Goal: Task Accomplishment & Management: Complete application form

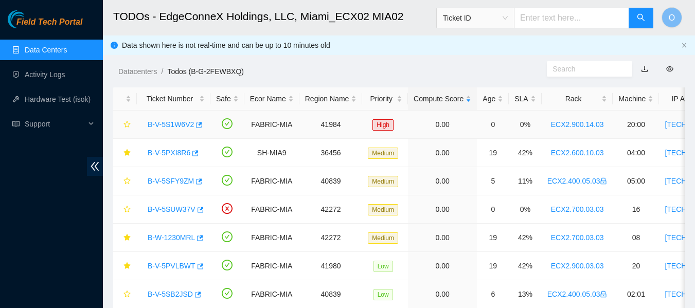
scroll to position [125, 0]
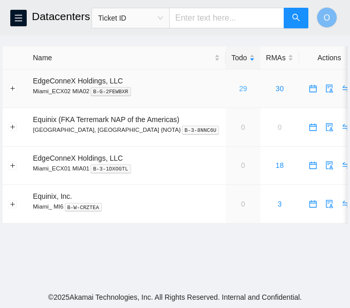
click at [239, 89] on link "29" at bounding box center [243, 88] width 8 height 8
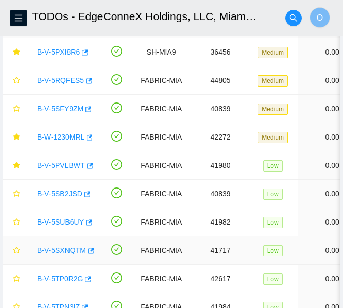
click at [60, 250] on link "B-V-5SXNQTM" at bounding box center [61, 250] width 49 height 8
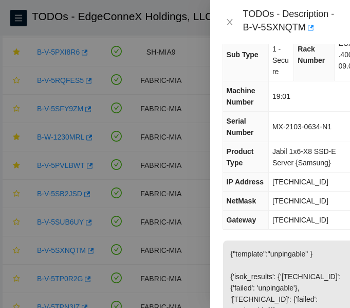
scroll to position [59, 0]
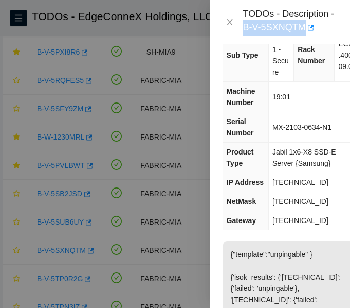
drag, startPoint x: 243, startPoint y: 26, endPoint x: 305, endPoint y: 35, distance: 62.3
click at [305, 35] on div "TODOs - Description - B-V-5SXNQTM" at bounding box center [290, 22] width 95 height 28
copy div "B-V-5SXNQTM"
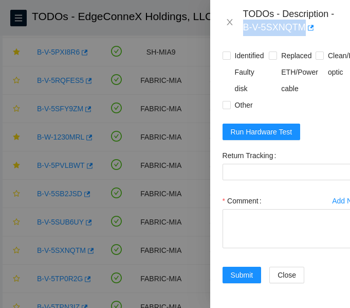
scroll to position [718, 0]
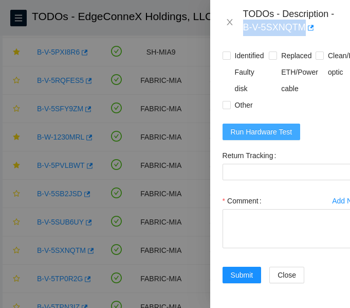
click at [273, 126] on span "Run Hardware Test" at bounding box center [262, 131] width 62 height 11
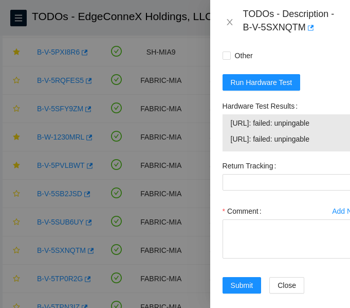
drag, startPoint x: 229, startPoint y: 150, endPoint x: 335, endPoint y: 185, distance: 111.4
click at [335, 151] on div "23.49.255.40: failed: unpingable 23.49.255.41: failed: unpingable" at bounding box center [293, 132] width 140 height 37
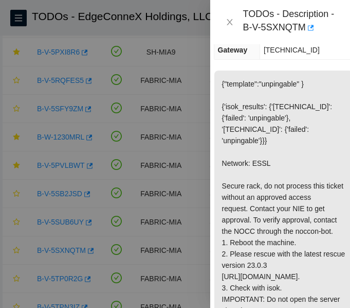
scroll to position [0, 9]
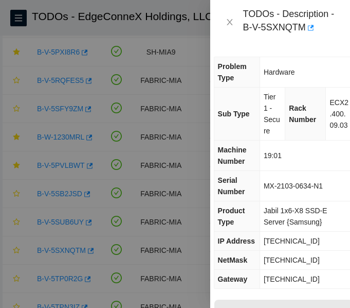
click at [301, 70] on td "Hardware" at bounding box center [306, 72] width 93 height 30
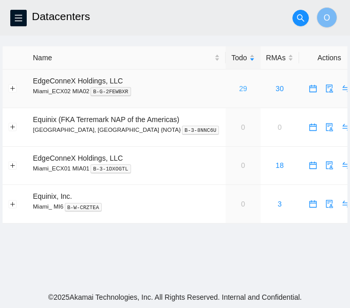
click at [239, 87] on link "29" at bounding box center [243, 88] width 8 height 8
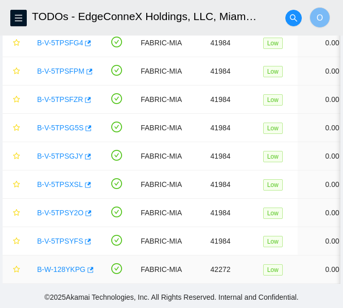
click at [64, 265] on link "B-W-128YKPG" at bounding box center [61, 269] width 48 height 8
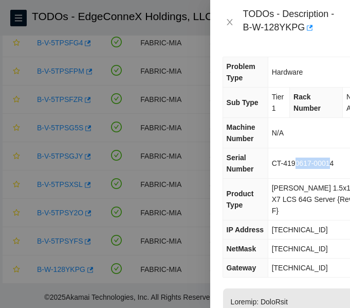
drag, startPoint x: 333, startPoint y: 162, endPoint x: 318, endPoint y: 150, distance: 18.6
click at [318, 150] on td "CT-4190617-00014" at bounding box center [315, 163] width 94 height 30
click at [338, 163] on td "CT-4190617-00014" at bounding box center [315, 163] width 94 height 30
drag, startPoint x: 338, startPoint y: 163, endPoint x: 274, endPoint y: 168, distance: 64.5
click at [274, 168] on td "CT-4190617-00014" at bounding box center [315, 163] width 94 height 30
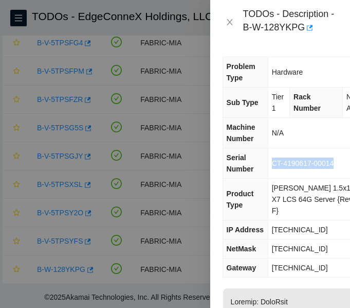
copy span "CT-4190617-00014"
click at [232, 23] on icon "close" at bounding box center [230, 22] width 8 height 8
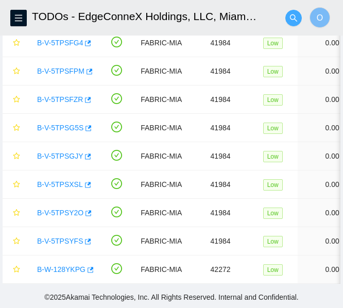
click at [292, 17] on icon "search" at bounding box center [293, 18] width 8 height 8
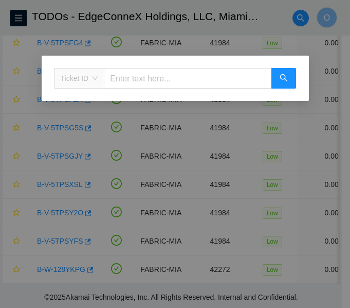
click at [94, 78] on span "Ticket ID" at bounding box center [80, 77] width 38 height 15
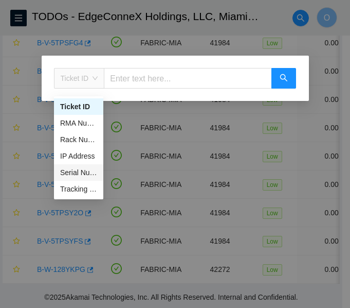
click at [81, 167] on div "Serial Number" at bounding box center [78, 172] width 37 height 11
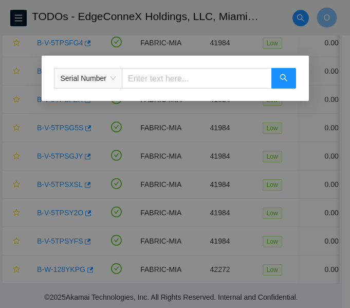
click at [194, 79] on input "text" at bounding box center [197, 78] width 150 height 21
paste input "CT-4190617-00014"
type input "CT-4190617-00014"
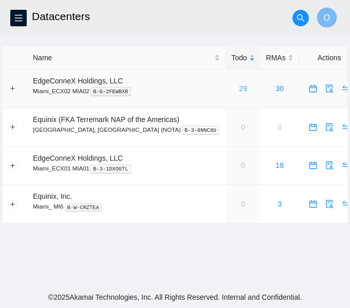
click at [239, 88] on link "29" at bounding box center [243, 88] width 8 height 8
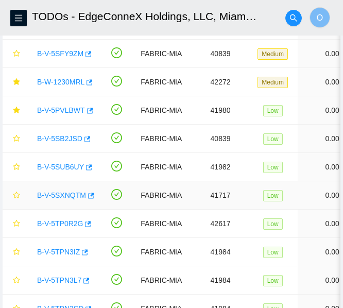
click at [64, 195] on link "B-V-5SXNQTM" at bounding box center [61, 195] width 49 height 8
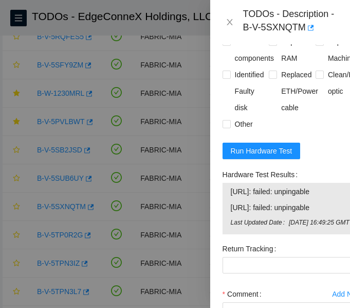
scroll to position [667, 0]
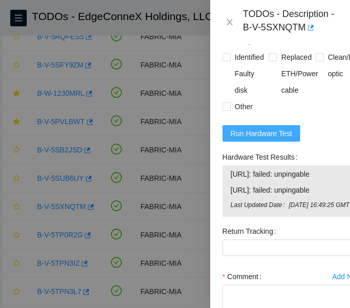
click at [267, 139] on span "Run Hardware Test" at bounding box center [262, 133] width 62 height 11
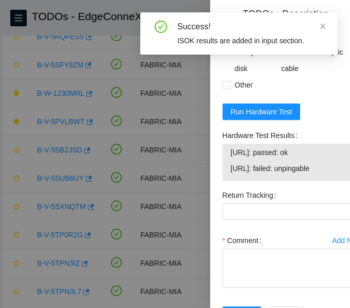
scroll to position [689, 0]
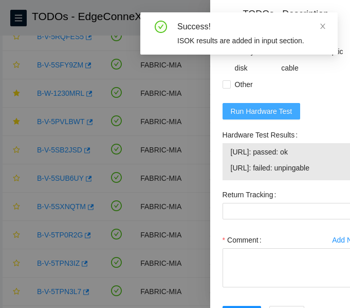
click at [255, 117] on span "Run Hardware Test" at bounding box center [262, 110] width 62 height 11
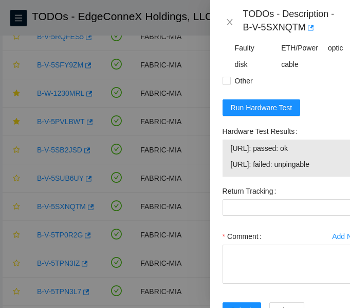
scroll to position [777, 0]
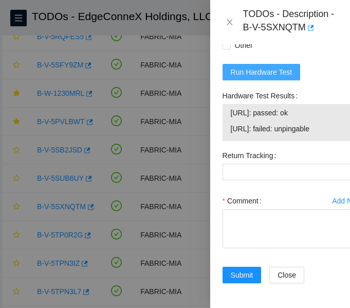
click at [267, 66] on span "Run Hardware Test" at bounding box center [262, 71] width 62 height 11
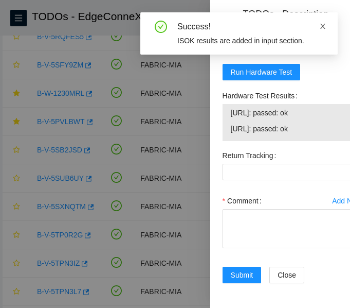
click at [324, 28] on icon "close" at bounding box center [322, 26] width 5 height 5
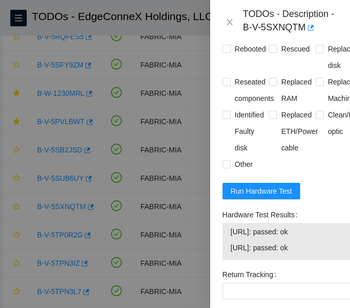
scroll to position [608, 0]
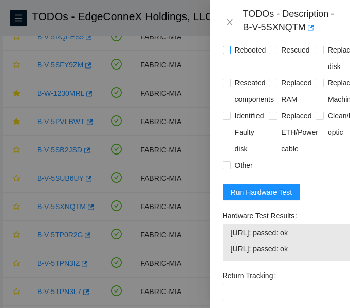
click at [227, 53] on input "Rebooted" at bounding box center [226, 49] width 7 height 7
checkbox input "true"
click at [273, 53] on input "Rescued" at bounding box center [272, 49] width 7 height 7
checkbox input "true"
click at [225, 108] on label "Reseated components" at bounding box center [251, 91] width 56 height 33
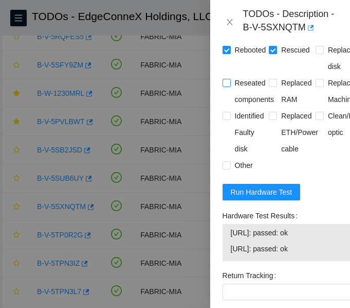
click at [225, 86] on input "Reseated components" at bounding box center [226, 82] width 7 height 7
checkbox input "true"
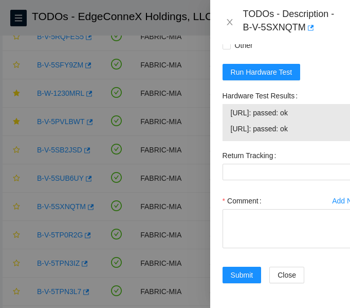
scroll to position [777, 0]
drag, startPoint x: 226, startPoint y: 99, endPoint x: 307, endPoint y: 126, distance: 85.1
click at [307, 126] on div "23.49.255.40: passed: ok 23.49.255.41: passed: ok" at bounding box center [293, 122] width 140 height 37
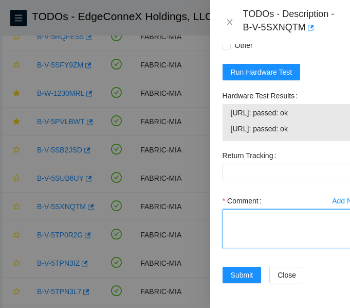
click at [266, 219] on textarea "Comment" at bounding box center [293, 228] width 140 height 39
paste textarea "Secure Rack Access request: B-V-5TRELCD B-V-5TQZXDZ B-V-5TRMWT7 NOCC agent unlo…"
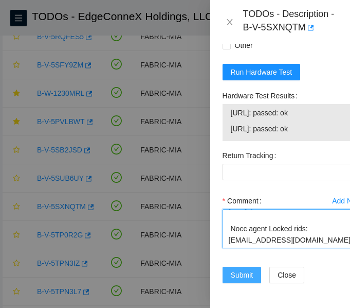
type textarea "Secure Rack Access request: B-V-5TRELCD B-V-5TQZXDZ B-V-5TRMWT7 NOCC agent unlo…"
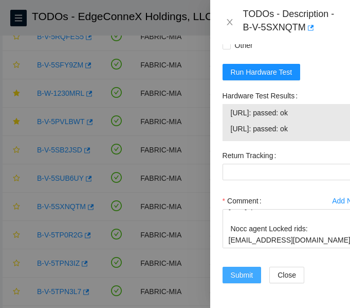
click at [243, 269] on span "Submit" at bounding box center [242, 274] width 23 height 11
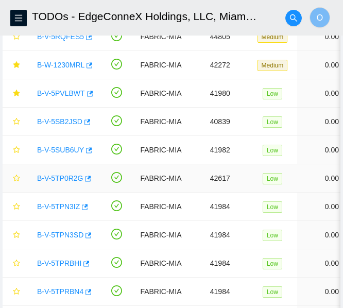
scroll to position [0, 0]
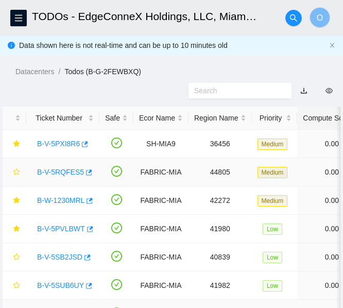
click at [125, 174] on td at bounding box center [116, 172] width 34 height 28
click at [68, 256] on link "B-V-5SB2JSD" at bounding box center [59, 257] width 45 height 8
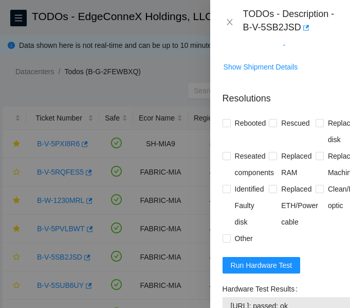
scroll to position [500, 0]
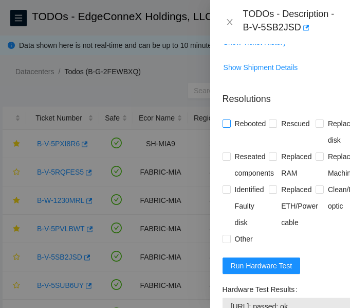
click at [229, 128] on span at bounding box center [227, 123] width 8 height 8
click at [229, 127] on input "Rebooted" at bounding box center [226, 122] width 7 height 7
checkbox input "true"
click at [269, 127] on input "Rescued" at bounding box center [272, 122] width 7 height 7
checkbox input "true"
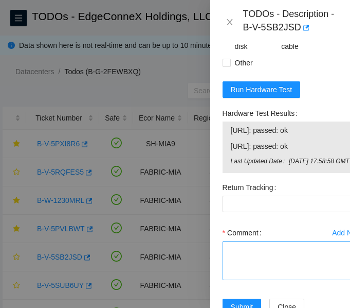
scroll to position [677, 0]
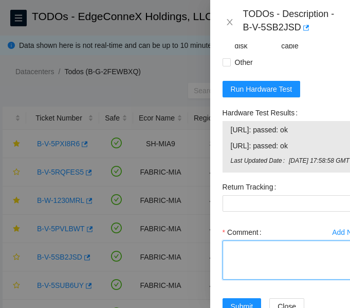
click at [251, 279] on textarea "Comment" at bounding box center [293, 259] width 140 height 39
paste textarea "Secure Rack Access request: B-V-5TRELCD B-V-5TQZXDZ B-V-5TRMWT7 NOCC agent unlo…"
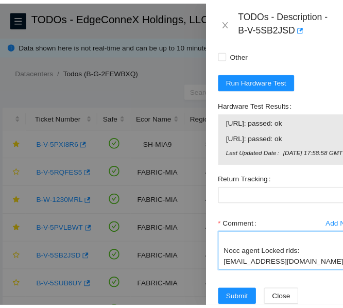
scroll to position [745, 0]
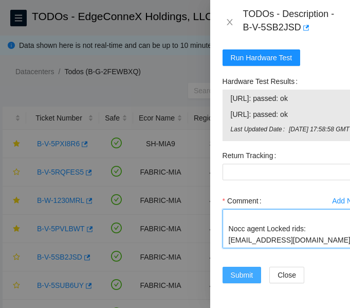
type textarea "Secure Rack Access request: B-V-5TRELCD B-V-5TQZXDZ B-V-5TRMWT7 NOCC agent unlo…"
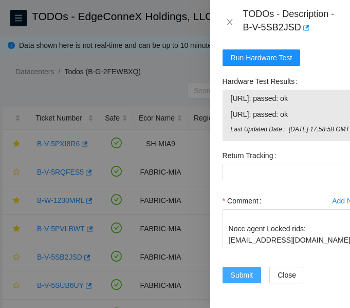
click at [245, 269] on span "Submit" at bounding box center [242, 274] width 23 height 11
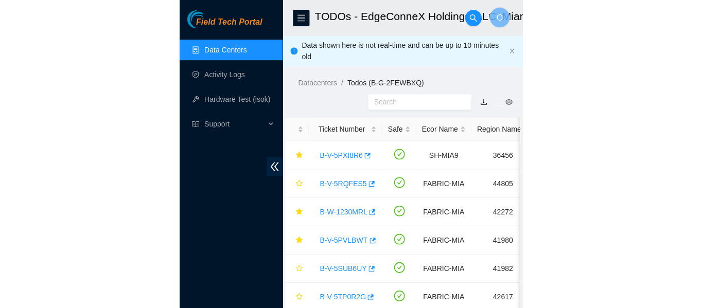
scroll to position [360, 0]
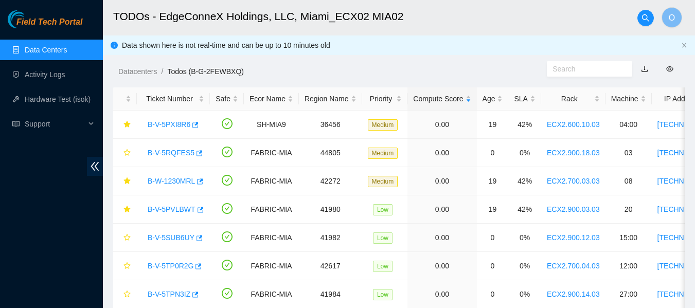
click at [38, 50] on link "Data Centers" at bounding box center [46, 50] width 42 height 8
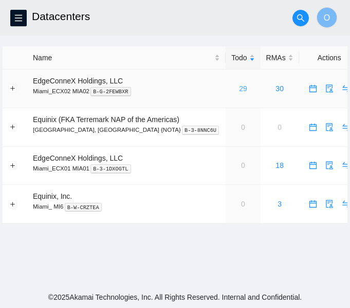
click at [239, 88] on link "29" at bounding box center [243, 88] width 8 height 8
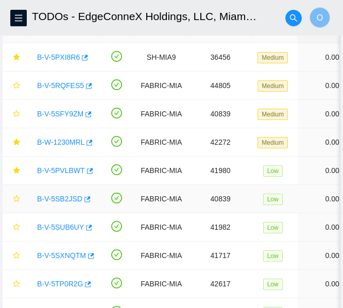
click at [65, 198] on link "B-V-5SB2JSD" at bounding box center [59, 198] width 45 height 8
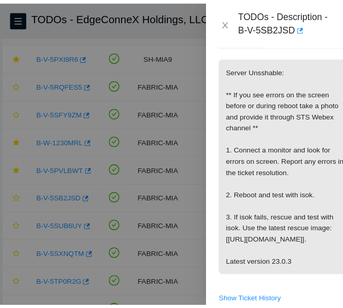
scroll to position [242, 0]
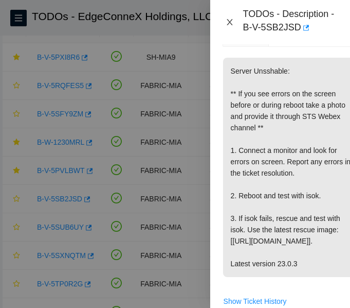
click at [230, 19] on icon "close" at bounding box center [230, 22] width 8 height 8
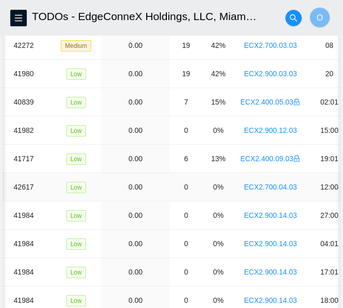
scroll to position [0, 197]
click at [183, 193] on td "0" at bounding box center [185, 187] width 32 height 28
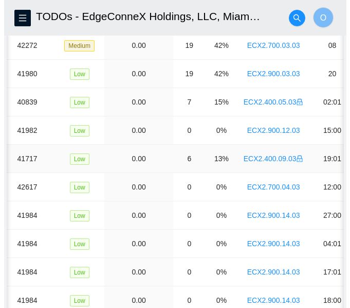
scroll to position [0, 0]
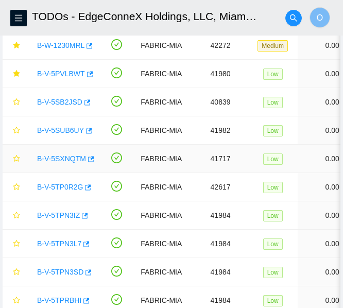
click at [64, 156] on link "B-V-5SXNQTM" at bounding box center [61, 158] width 49 height 8
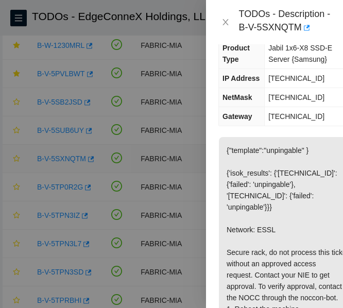
scroll to position [242, 0]
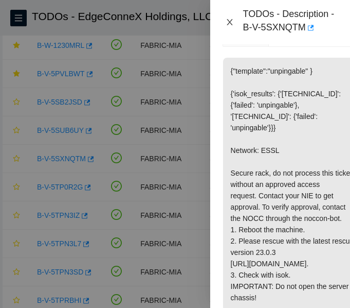
click at [231, 24] on icon "close" at bounding box center [230, 22] width 6 height 6
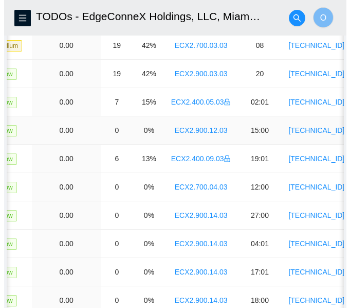
scroll to position [0, 0]
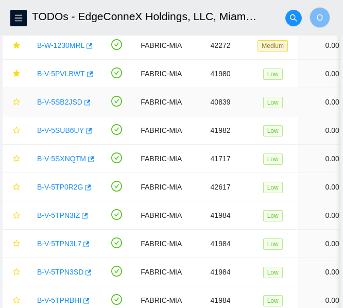
click at [59, 101] on link "B-V-5SB2JSD" at bounding box center [59, 102] width 45 height 8
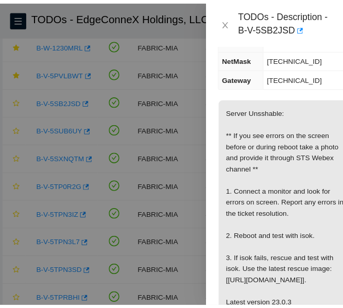
scroll to position [200, 0]
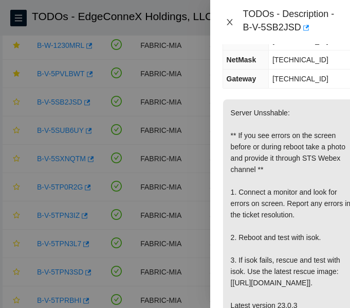
click at [229, 20] on icon "close" at bounding box center [230, 22] width 8 height 8
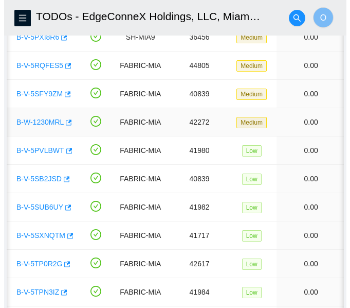
scroll to position [0, 0]
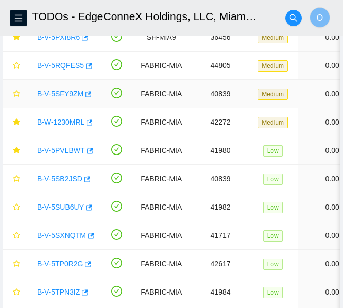
click at [63, 87] on div "B-V-5SFY9ZM" at bounding box center [63, 93] width 62 height 16
click at [63, 94] on link "B-V-5SFY9ZM" at bounding box center [60, 93] width 46 height 8
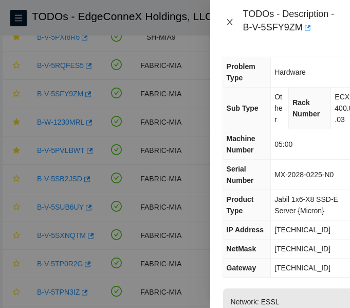
click at [231, 24] on icon "close" at bounding box center [230, 22] width 6 height 6
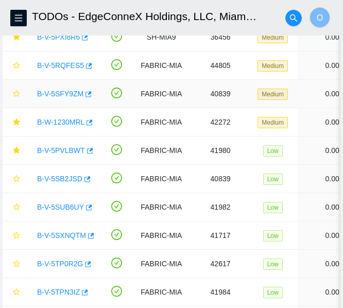
click at [62, 90] on link "B-V-5SFY9ZM" at bounding box center [60, 93] width 46 height 8
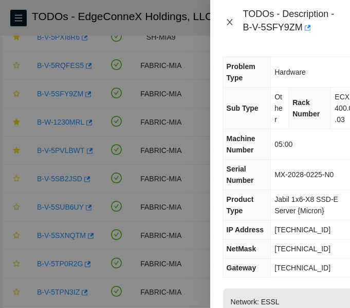
click at [229, 22] on icon "close" at bounding box center [230, 22] width 6 height 6
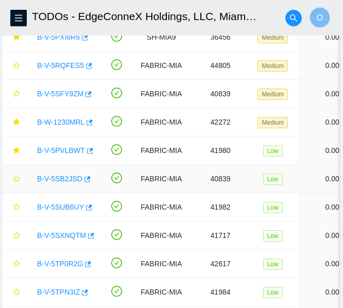
click at [66, 175] on link "B-V-5SB2JSD" at bounding box center [59, 178] width 45 height 8
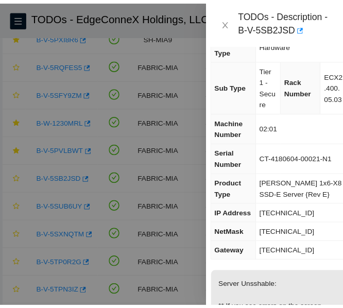
scroll to position [27, 8]
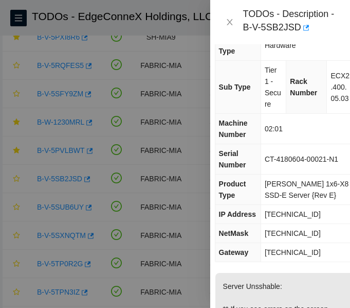
drag, startPoint x: 231, startPoint y: 25, endPoint x: 155, endPoint y: 39, distance: 77.3
click at [231, 25] on icon "close" at bounding box center [230, 22] width 8 height 8
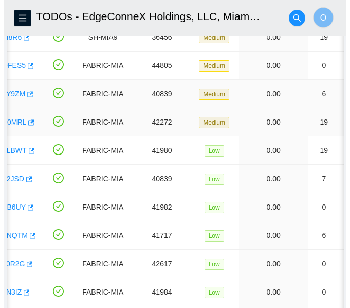
scroll to position [0, 62]
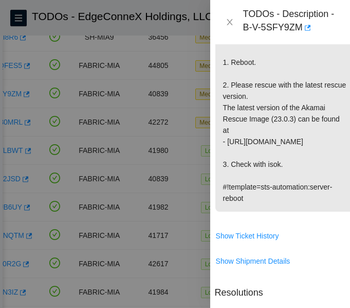
scroll to position [363, 8]
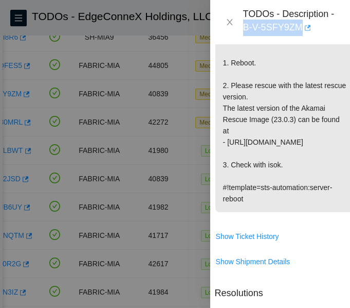
drag, startPoint x: 243, startPoint y: 29, endPoint x: 302, endPoint y: 35, distance: 59.5
click at [302, 35] on div "TODOs - Description - B-V-5SFY9ZM" at bounding box center [290, 22] width 95 height 28
copy div "B-V-5SFY9ZM"
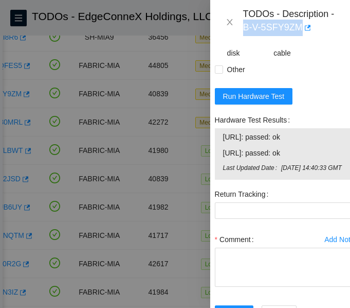
scroll to position [727, 8]
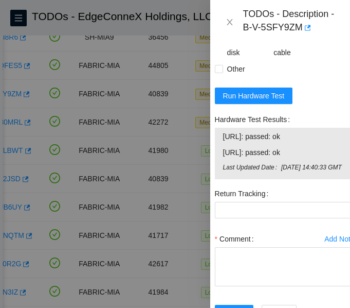
click at [289, 202] on div "Return Tracking" at bounding box center [285, 193] width 140 height 16
drag, startPoint x: 220, startPoint y: 159, endPoint x: 314, endPoint y: 176, distance: 95.1
click at [314, 176] on div "23.43.172.140: passed: ok 23.43.172.141: passed: ok Last Updated Date Wed, 06 A…" at bounding box center [285, 153] width 140 height 51
copy tbody "23.43.172.140: passed: ok 23.43.172.141: passed: ok"
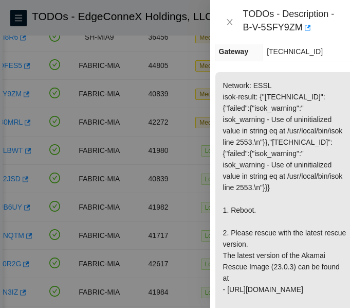
scroll to position [213, 8]
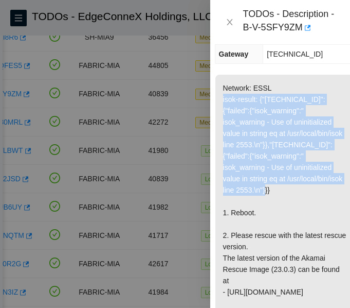
drag, startPoint x: 220, startPoint y: 97, endPoint x: 335, endPoint y: 188, distance: 146.1
click at [335, 188] on p "Network: ESSL isok-result: {"[TECHNICAL_ID]":{"failed":{"isok_warning":" isok_w…" at bounding box center [285, 218] width 139 height 287
copy p "isok-result: {"23.43.172.141":{"failed":{"isok_warning":" isok_warning - Use of…"
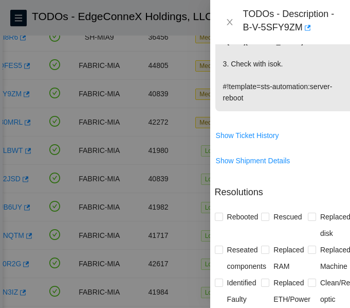
scroll to position [464, 8]
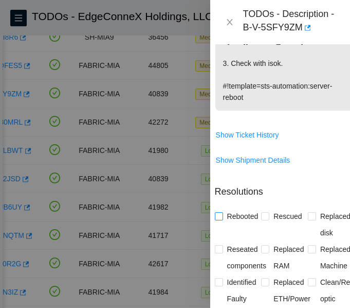
drag, startPoint x: 219, startPoint y: 240, endPoint x: 251, endPoint y: 239, distance: 32.4
click at [219, 219] on input "Rebooted" at bounding box center [218, 215] width 7 height 7
checkbox input "true"
click at [263, 219] on input "Rescued" at bounding box center [264, 215] width 7 height 7
checkbox input "true"
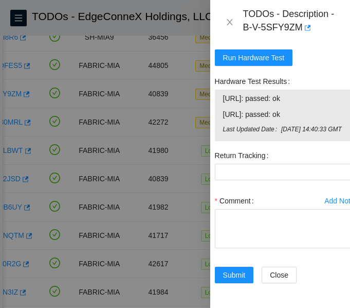
scroll to position [813, 8]
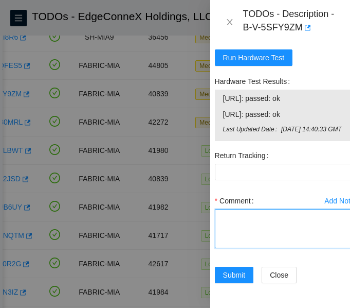
click at [241, 210] on textarea "Comment" at bounding box center [285, 228] width 140 height 39
paste textarea "Secure Rack Access request: B-V-5TRELCD B-V-5TQZXDZ B-V-5TRMWT7 NOCC agent unlo…"
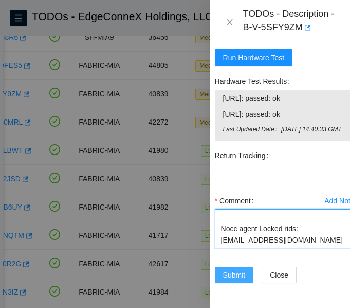
type textarea "Secure Rack Access request: B-V-5TRELCD B-V-5TQZXDZ B-V-5TRMWT7 NOCC agent unlo…"
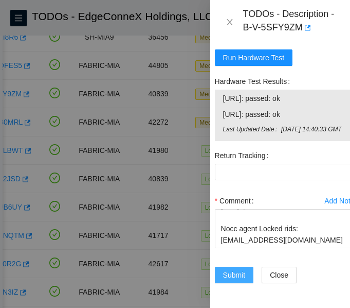
click at [240, 269] on span "Submit" at bounding box center [234, 274] width 23 height 11
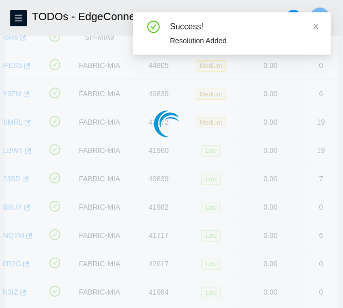
scroll to position [345, 8]
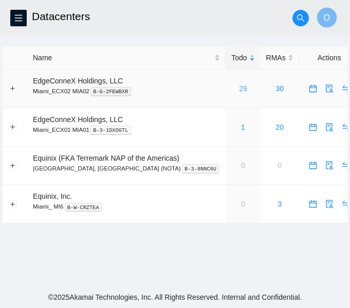
click at [239, 88] on link "29" at bounding box center [243, 88] width 8 height 8
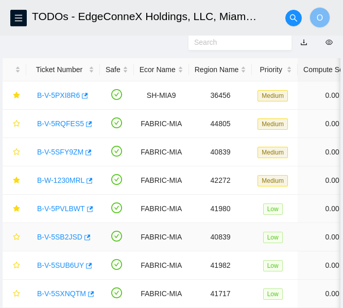
click at [60, 238] on link "B-V-5SB2JSD" at bounding box center [59, 236] width 45 height 8
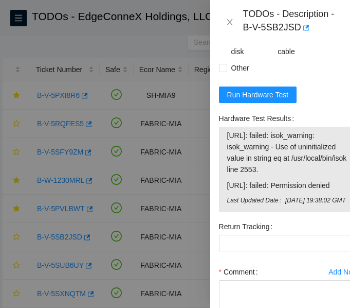
scroll to position [672, 4]
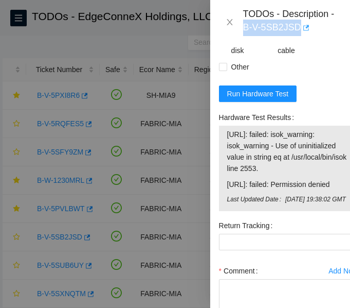
drag, startPoint x: 244, startPoint y: 26, endPoint x: 298, endPoint y: 33, distance: 54.6
click at [298, 33] on div "TODOs - Description - B-V-5SB2JSD" at bounding box center [290, 22] width 95 height 28
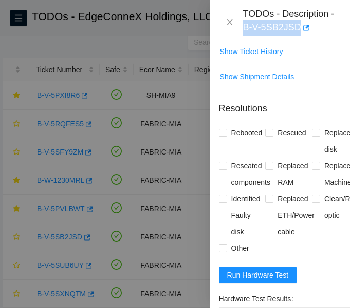
scroll to position [492, 4]
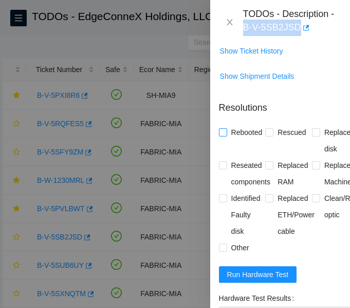
click at [221, 135] on input "Rebooted" at bounding box center [222, 131] width 7 height 7
checkbox input "true"
click at [271, 136] on span at bounding box center [269, 132] width 8 height 8
click at [271, 135] on input "Rescued" at bounding box center [268, 131] width 7 height 7
checkbox input "true"
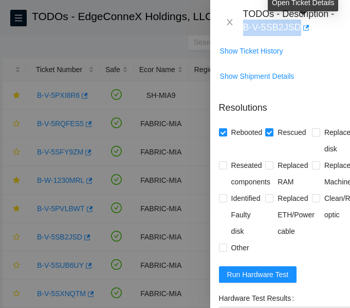
drag, startPoint x: 244, startPoint y: 27, endPoint x: 296, endPoint y: 32, distance: 52.2
click at [296, 32] on div "TODOs - Description - B-V-5SB2JSD" at bounding box center [290, 22] width 95 height 28
copy div "B-V-5SB2JSD"
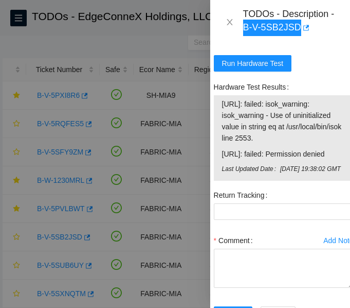
scroll to position [704, 9]
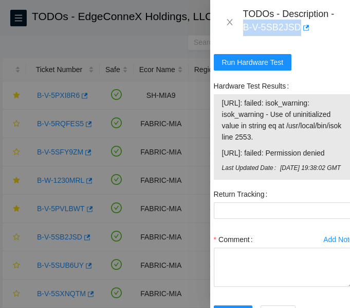
click at [208, 111] on div at bounding box center [175, 154] width 350 height 308
drag, startPoint x: 221, startPoint y: 112, endPoint x: 328, endPoint y: 172, distance: 123.5
click at [328, 172] on tbody "[URL]: failed: isok_warning: isok_warning - Use of uninitialized value in strin…" at bounding box center [284, 137] width 124 height 80
copy tbody "[URL]: failed: isok_warning: isok_warning - Use of uninitialized value in strin…"
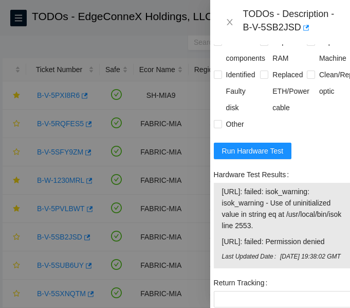
scroll to position [615, 9]
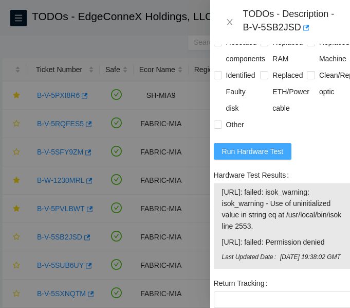
click at [258, 157] on span "Run Hardware Test" at bounding box center [253, 151] width 62 height 11
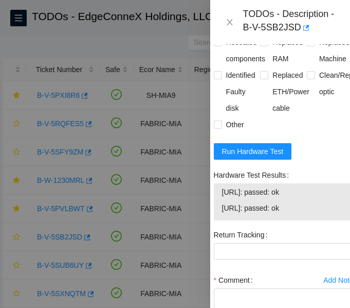
drag, startPoint x: 224, startPoint y: 205, endPoint x: 309, endPoint y: 224, distance: 87.1
click at [309, 218] on tbody "[URL]: passed: ok [URL]: passed: ok" at bounding box center [284, 202] width 124 height 32
click at [309, 213] on span "[URL]: passed: ok" at bounding box center [283, 207] width 123 height 11
drag, startPoint x: 221, startPoint y: 203, endPoint x: 316, endPoint y: 232, distance: 99.7
click at [316, 226] on div "Hardware Test Results [URL]: passed: ok [URL]: passed: ok" at bounding box center [284, 197] width 148 height 60
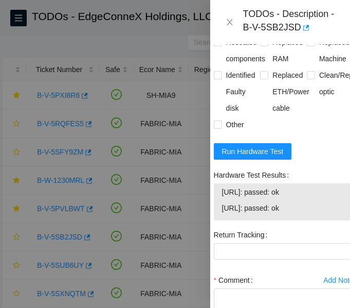
copy tbody
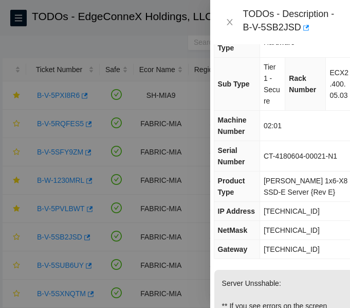
scroll to position [29, 9]
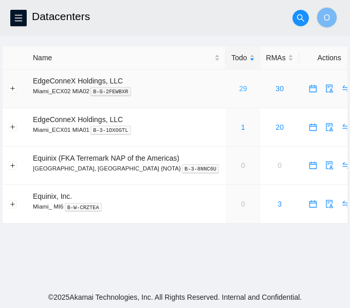
click at [239, 90] on link "29" at bounding box center [243, 88] width 8 height 8
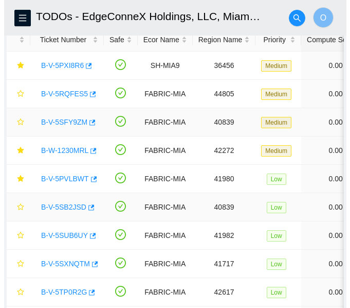
scroll to position [79, 0]
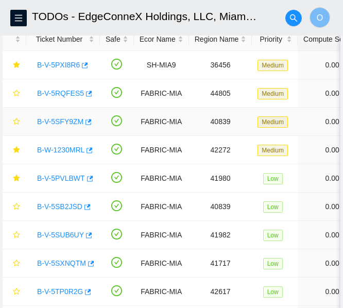
click at [68, 120] on link "B-V-5SFY9ZM" at bounding box center [60, 121] width 46 height 8
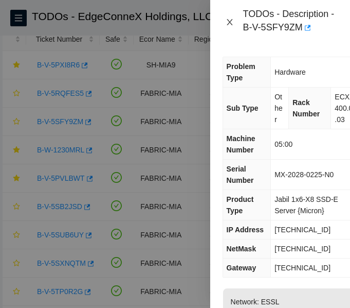
click at [231, 25] on icon "close" at bounding box center [230, 22] width 6 height 6
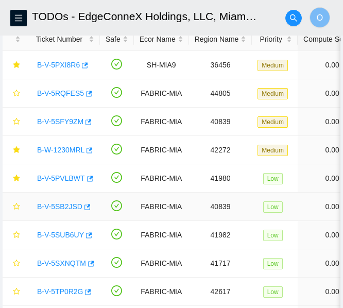
click at [61, 207] on link "B-V-5SB2JSD" at bounding box center [59, 206] width 45 height 8
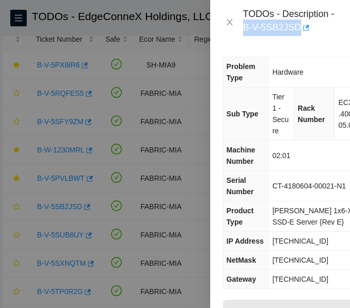
drag, startPoint x: 243, startPoint y: 31, endPoint x: 296, endPoint y: 34, distance: 53.1
click at [296, 34] on div "TODOs - Description - B-V-5SB2JSD" at bounding box center [290, 22] width 95 height 28
copy div "B-V-5SB2JSD"
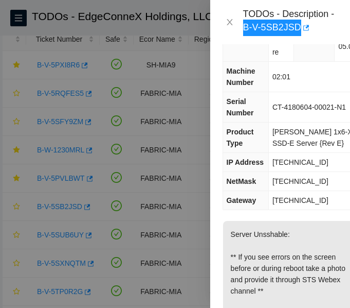
scroll to position [66, 0]
